Goal: Task Accomplishment & Management: Use online tool/utility

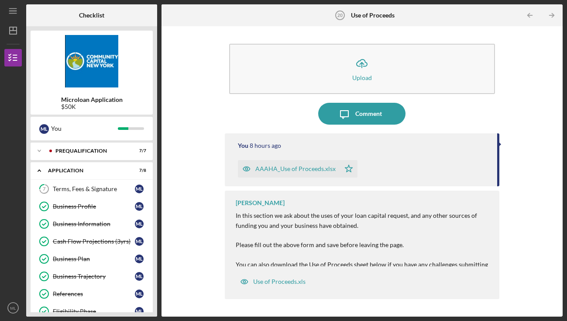
scroll to position [185, 0]
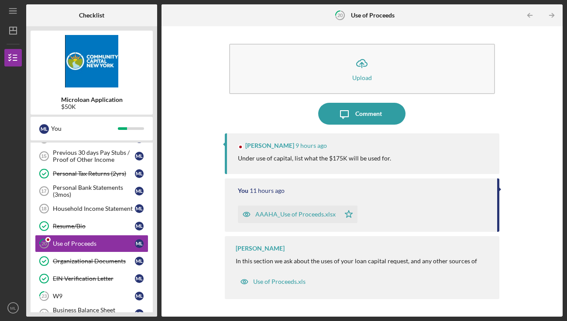
scroll to position [223, 0]
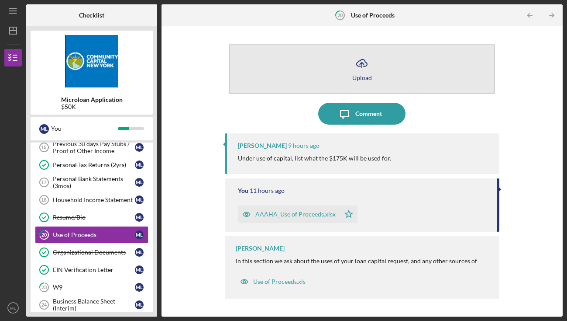
click at [352, 75] on button "Icon/Upload Upload" at bounding box center [362, 69] width 266 height 50
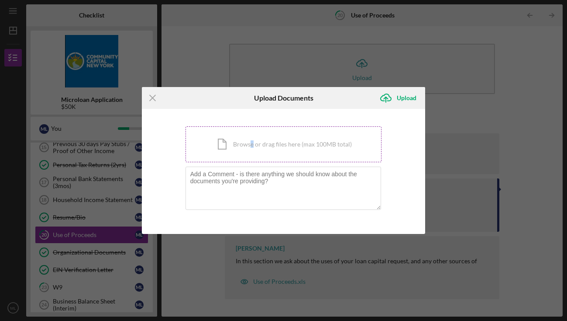
click at [252, 143] on div "Icon/Document Browse or drag files here (max 100MB total) Tap to choose files o…" at bounding box center [284, 144] width 197 height 36
click at [294, 142] on div "Icon/Document Browse or drag files here (max 100MB total) Tap to choose files o…" at bounding box center [284, 144] width 197 height 36
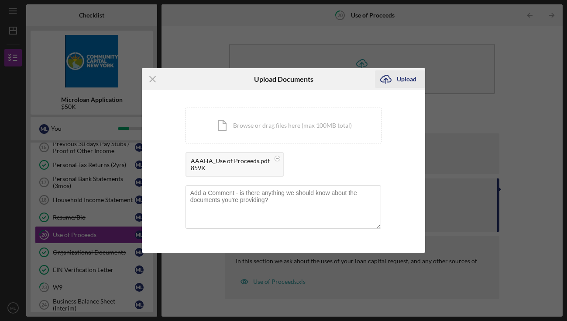
click at [401, 81] on div "Upload" at bounding box center [407, 78] width 20 height 17
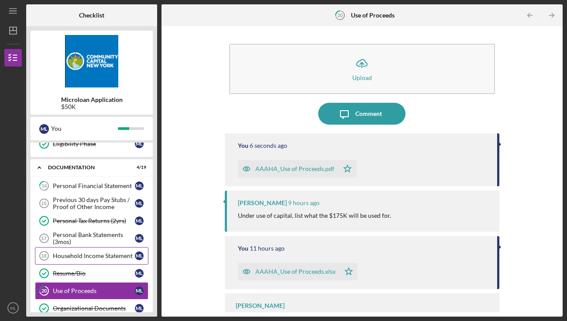
scroll to position [160, 0]
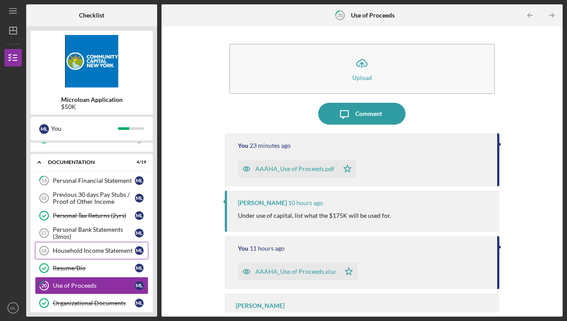
scroll to position [166, 0]
